Goal: Task Accomplishment & Management: Complete application form

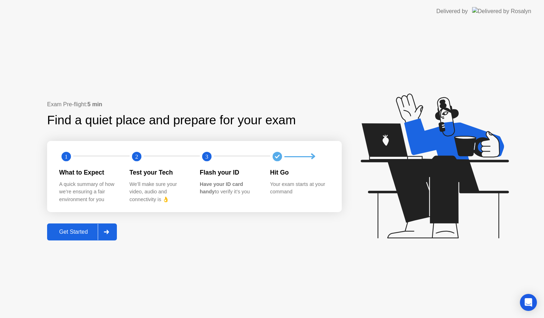
click at [68, 233] on div "Get Started" at bounding box center [73, 232] width 48 height 6
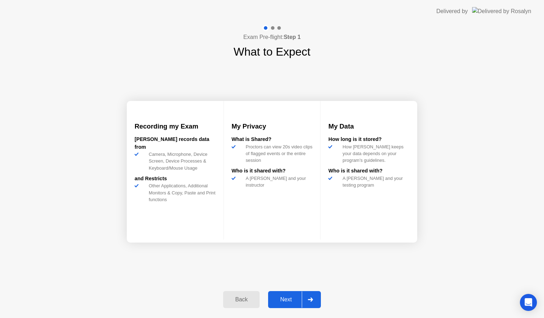
click at [286, 294] on button "Next" at bounding box center [294, 299] width 53 height 17
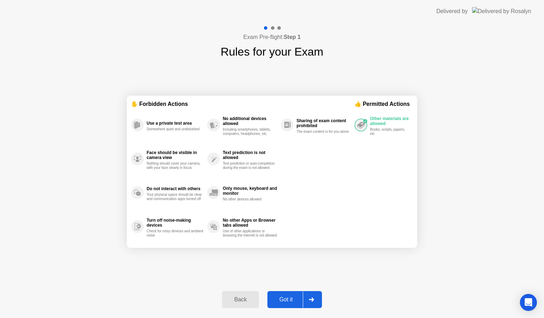
click at [286, 303] on div "Got it" at bounding box center [285, 299] width 33 height 6
select select "**********"
select select "*******"
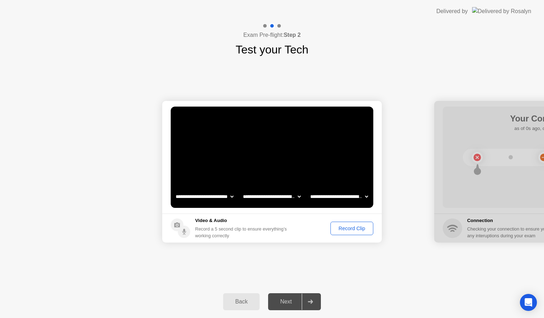
click at [357, 228] on div "Record Clip" at bounding box center [352, 228] width 38 height 6
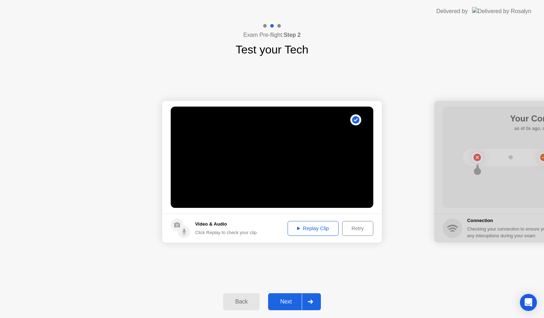
click at [290, 303] on div "Next" at bounding box center [285, 301] width 31 height 6
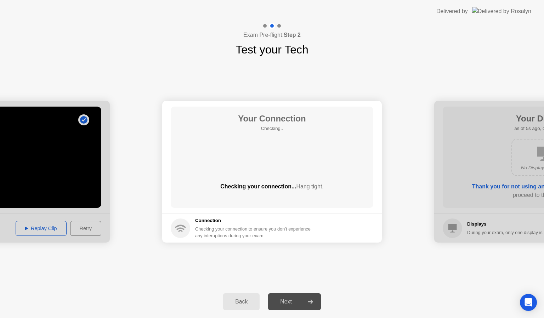
click at [290, 303] on div "Next" at bounding box center [285, 301] width 31 height 6
click at [289, 302] on div "Next" at bounding box center [285, 301] width 31 height 6
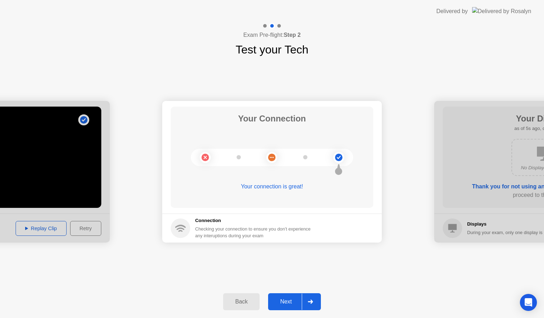
click at [289, 302] on div "Next" at bounding box center [285, 301] width 31 height 6
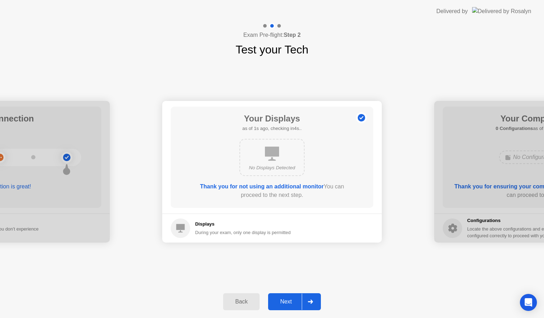
click at [289, 302] on div "Next" at bounding box center [285, 301] width 31 height 6
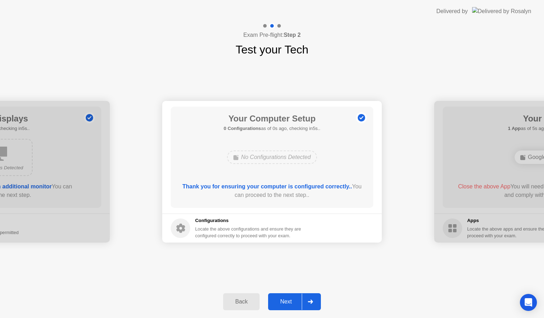
click at [289, 302] on div "Next" at bounding box center [285, 301] width 31 height 6
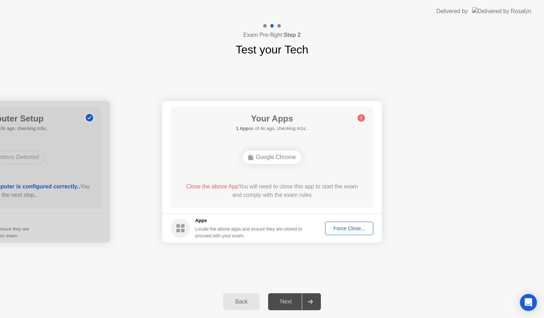
click at [340, 226] on div "Force Close..." at bounding box center [348, 228] width 43 height 6
click at [350, 225] on div "Force Close..." at bounding box center [348, 228] width 43 height 6
click at [345, 228] on div "Force Close..." at bounding box center [348, 228] width 43 height 6
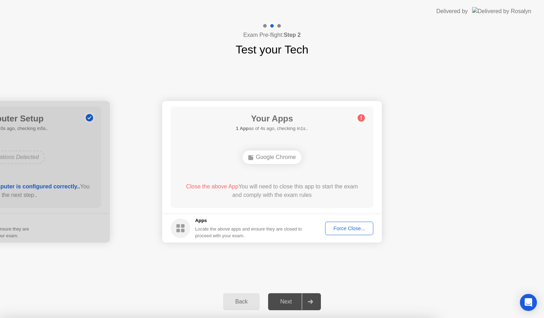
click at [348, 229] on div "Force Close..." at bounding box center [348, 228] width 43 height 6
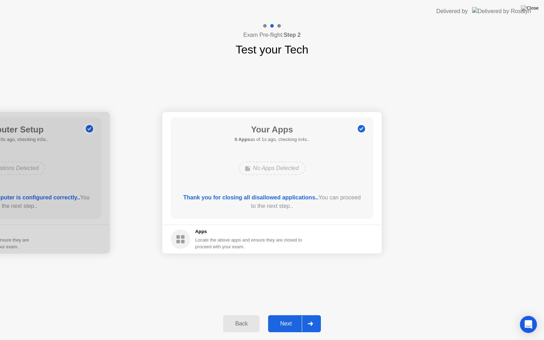
click at [285, 317] on div "Next" at bounding box center [285, 323] width 31 height 6
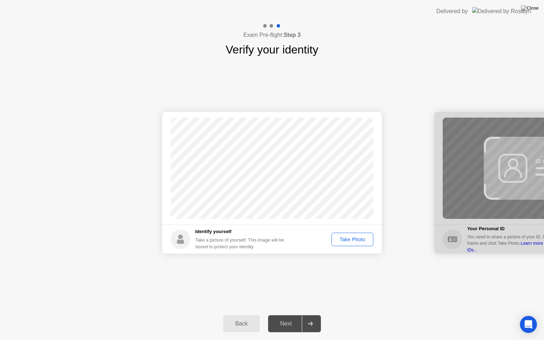
click at [285, 317] on div "Next" at bounding box center [285, 323] width 31 height 6
click at [348, 238] on div "Take Photo" at bounding box center [352, 239] width 37 height 6
click at [283, 317] on div "Next" at bounding box center [285, 323] width 31 height 6
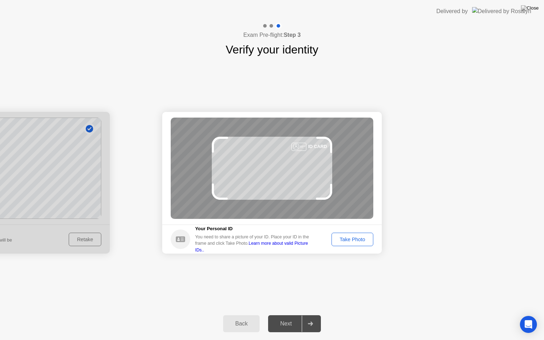
click at [353, 240] on div "Take Photo" at bounding box center [352, 239] width 37 height 6
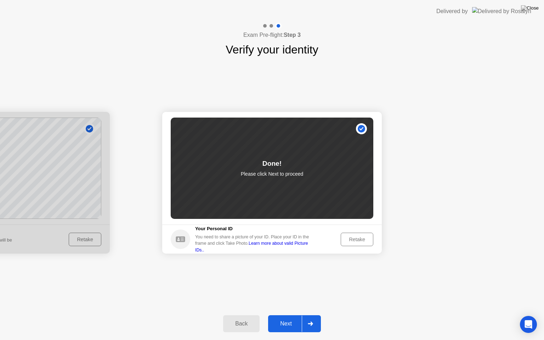
click at [287, 317] on div "Next" at bounding box center [285, 323] width 31 height 6
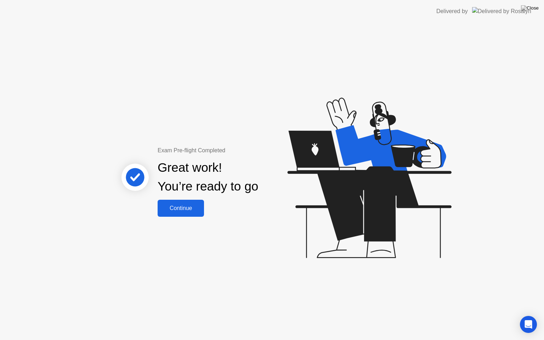
click at [190, 208] on div "Continue" at bounding box center [181, 208] width 42 height 6
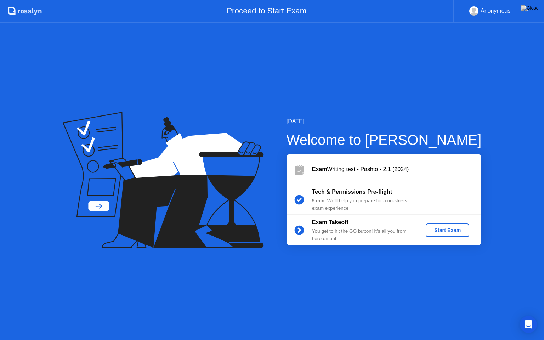
click at [451, 229] on div "Start Exam" at bounding box center [447, 230] width 38 height 6
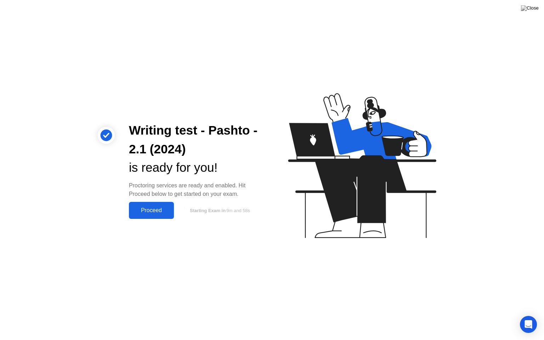
click at [156, 207] on div "Proceed" at bounding box center [151, 210] width 41 height 6
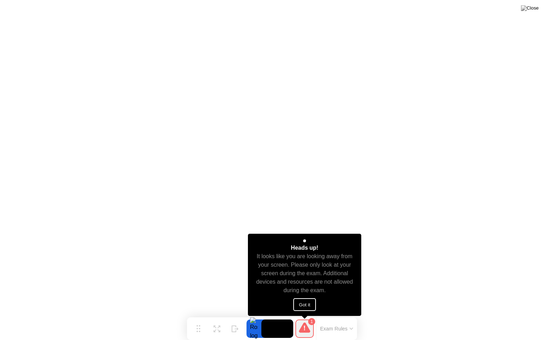
click at [309, 299] on button "Got it" at bounding box center [304, 304] width 23 height 13
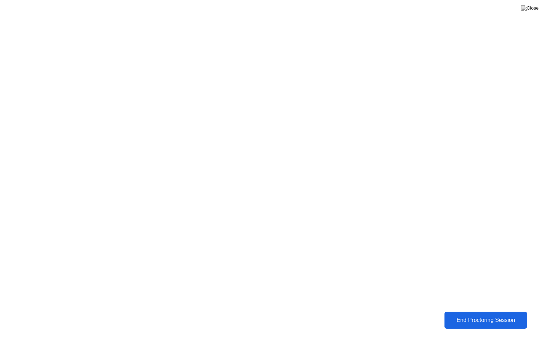
click at [483, 317] on div "End Proctoring Session" at bounding box center [485, 320] width 78 height 6
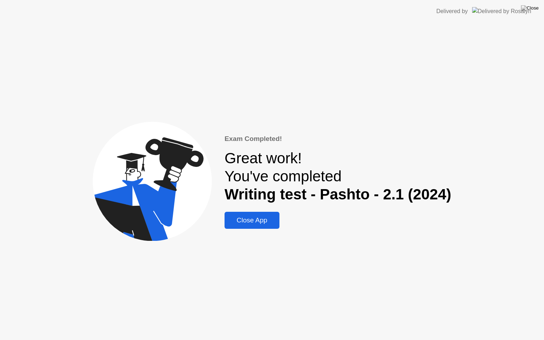
click at [258, 219] on div "Close App" at bounding box center [251, 220] width 51 height 8
